Goal: Communication & Community: Answer question/provide support

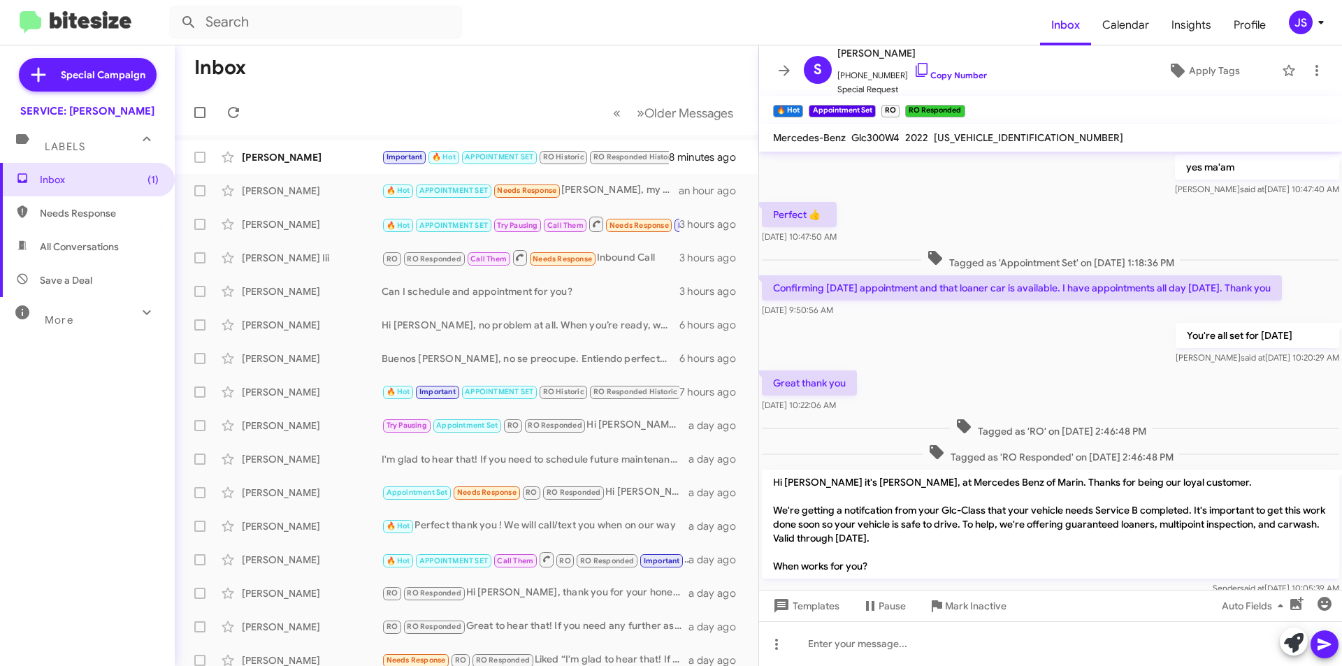
scroll to position [656, 0]
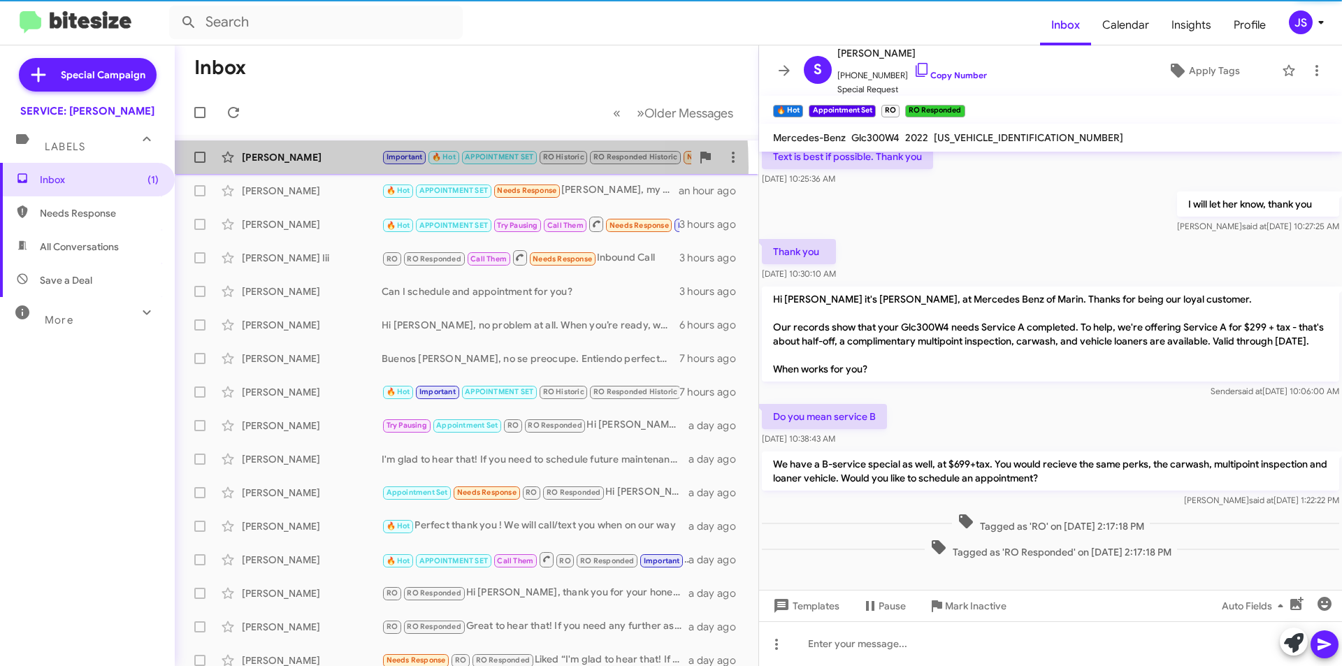
click at [352, 168] on div "Tracy Parasole Important 🔥 Hot APPOINTMENT SET RO Historic RO Responded Histori…" at bounding box center [466, 157] width 561 height 28
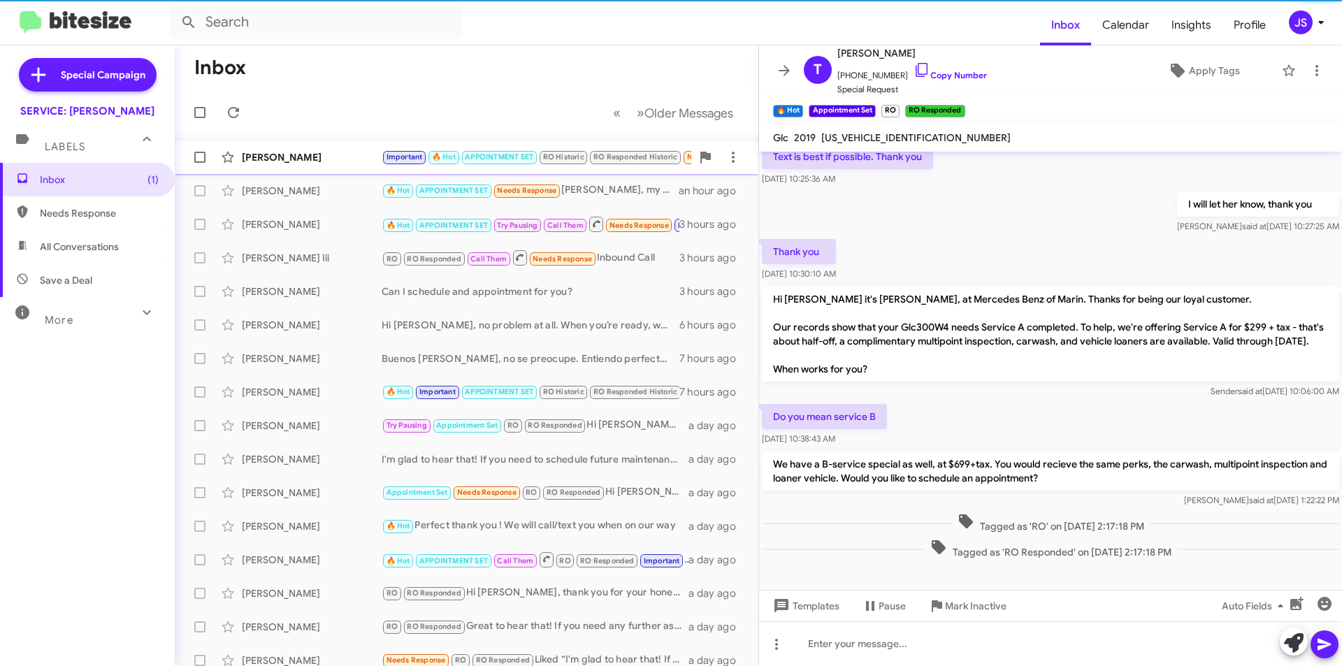
scroll to position [1078, 0]
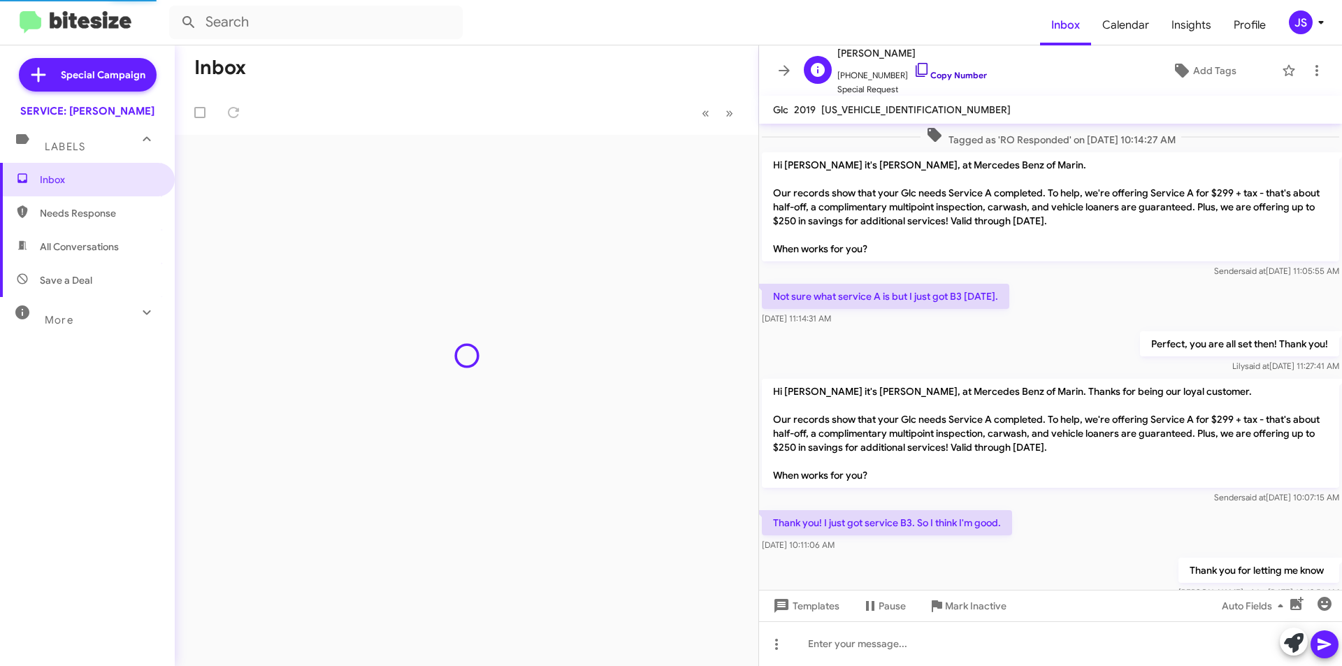
scroll to position [1022, 0]
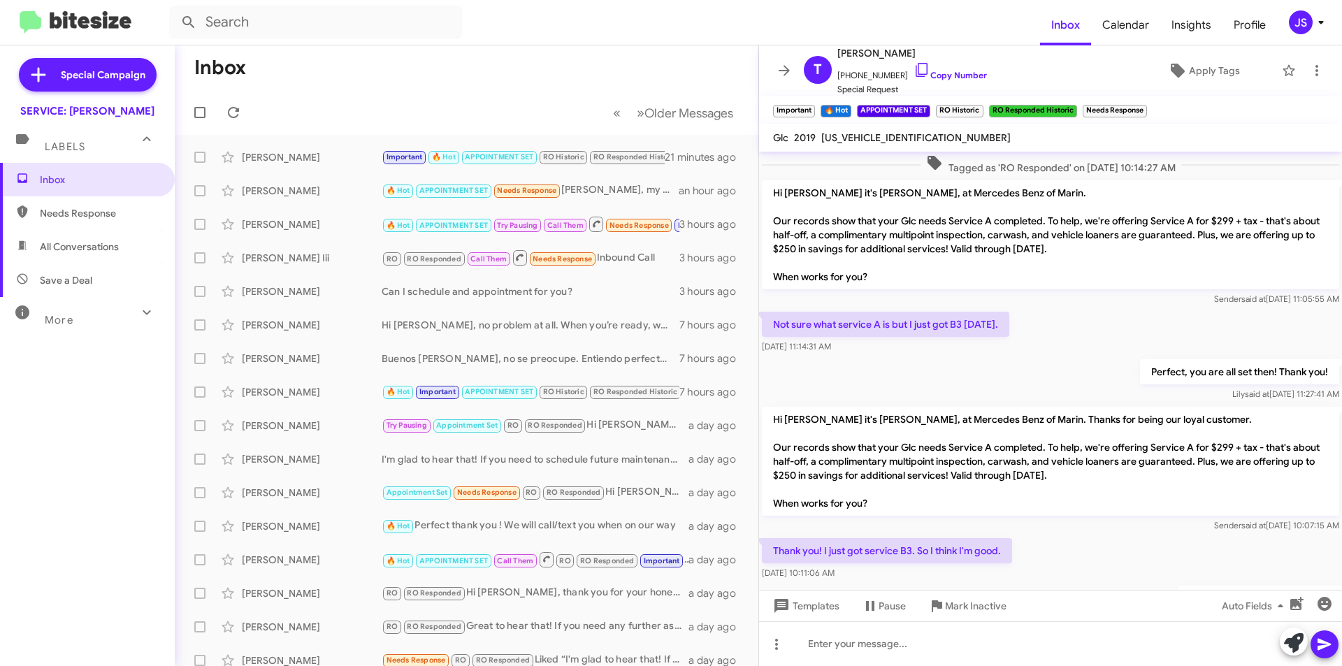
scroll to position [1050, 0]
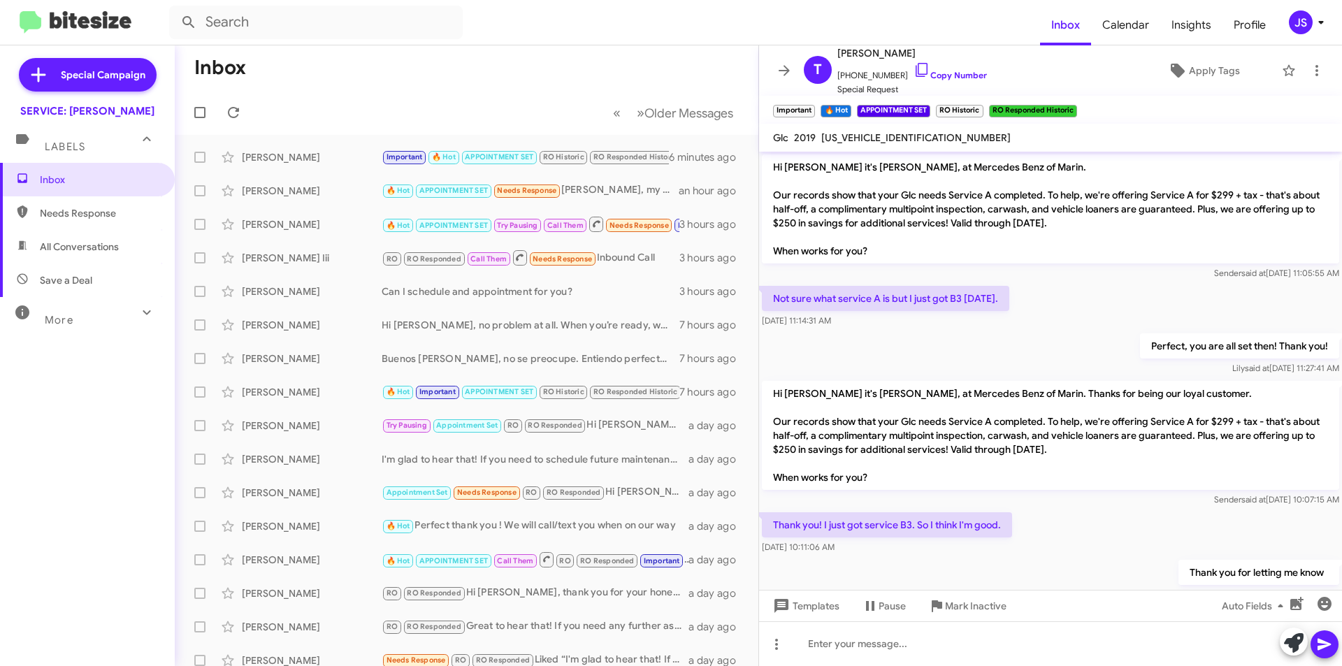
scroll to position [1058, 0]
